Goal: Obtain resource: Download file/media

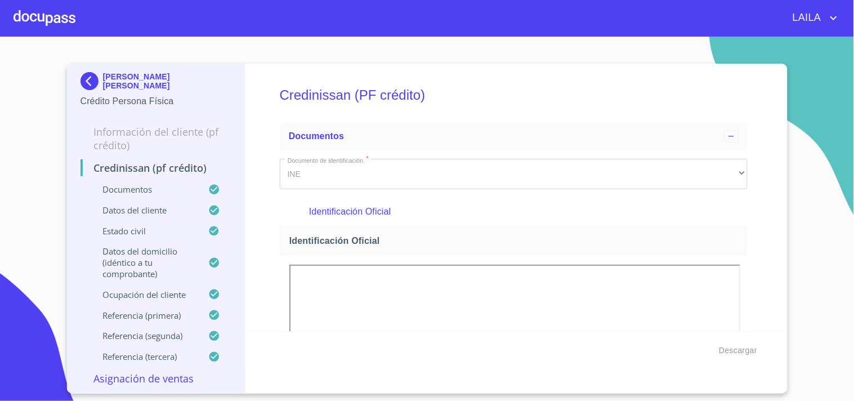
click at [94, 77] on img at bounding box center [92, 81] width 23 height 18
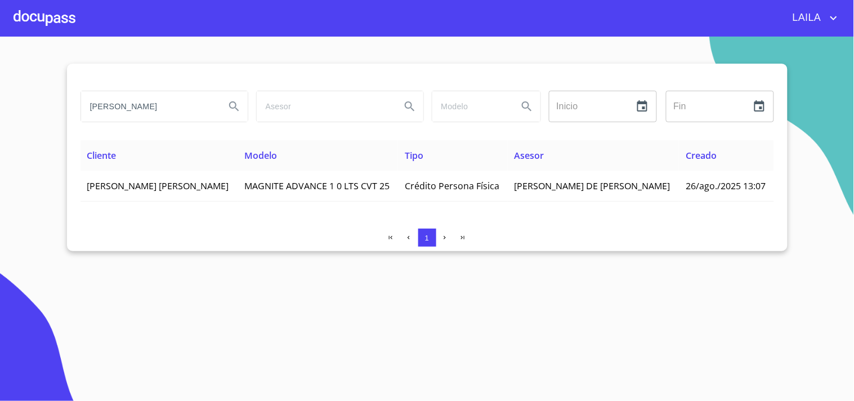
click at [140, 107] on input "[PERSON_NAME]" at bounding box center [148, 106] width 135 height 30
click at [141, 107] on input "[PERSON_NAME]" at bounding box center [148, 106] width 135 height 30
click at [191, 105] on input "[PERSON_NAME]" at bounding box center [148, 106] width 135 height 30
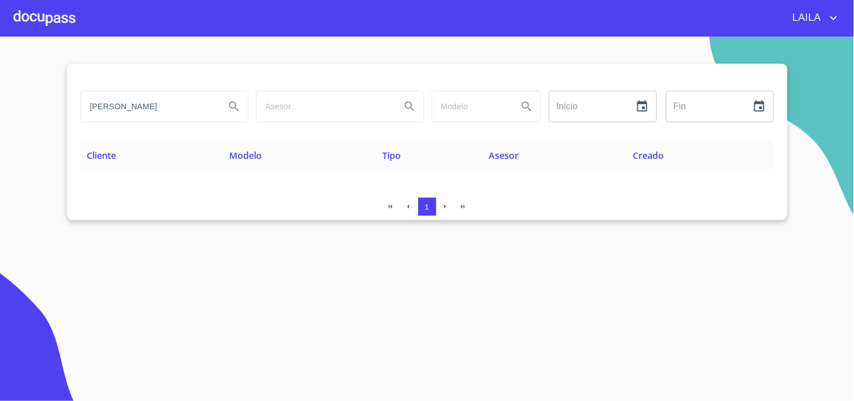
drag, startPoint x: 176, startPoint y: 111, endPoint x: 56, endPoint y: 99, distance: 120.6
click at [56, 99] on section "[PERSON_NAME] ​ Fin ​ Cliente Modelo Tipo Asesor Creado 1" at bounding box center [427, 219] width 854 height 364
type input "[PERSON_NAME]"
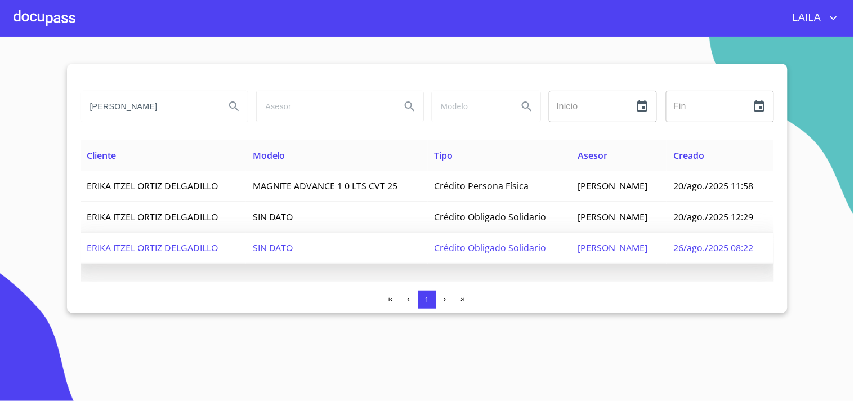
click at [222, 248] on td "ERIKA ITZEL ORTIZ DELGADILLO" at bounding box center [164, 248] width 166 height 31
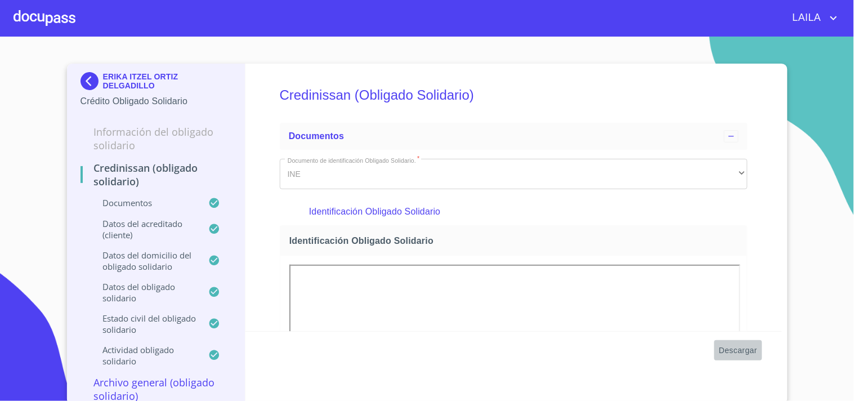
click at [719, 351] on span "Descargar" at bounding box center [738, 350] width 38 height 14
click at [91, 77] on img at bounding box center [92, 81] width 23 height 18
